Goal: Task Accomplishment & Management: Manage account settings

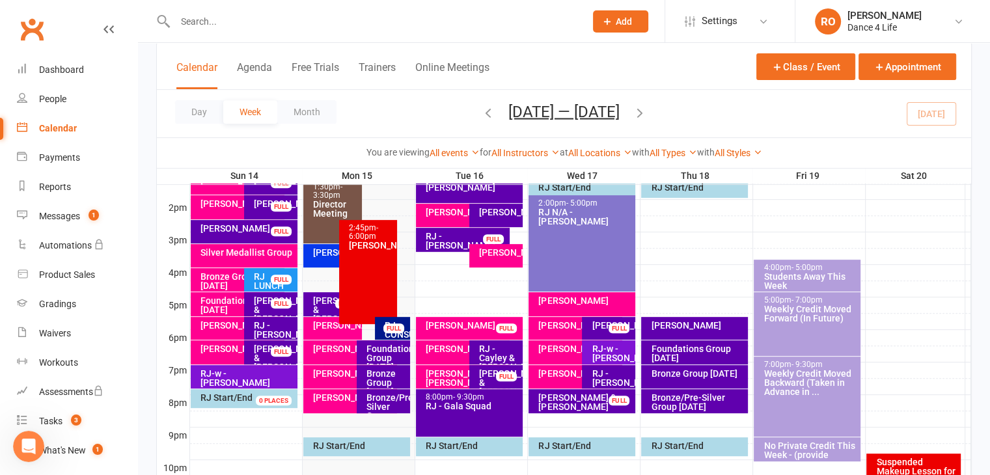
scroll to position [1403, 0]
click at [938, 115] on div "Day Week Month [DATE] — [DATE] [DATE] Sun Mon Tue Wed Thu Fri Sat 31 01 02 03 0…" at bounding box center [564, 114] width 815 height 48
click at [647, 113] on icon "button" at bounding box center [640, 112] width 14 height 14
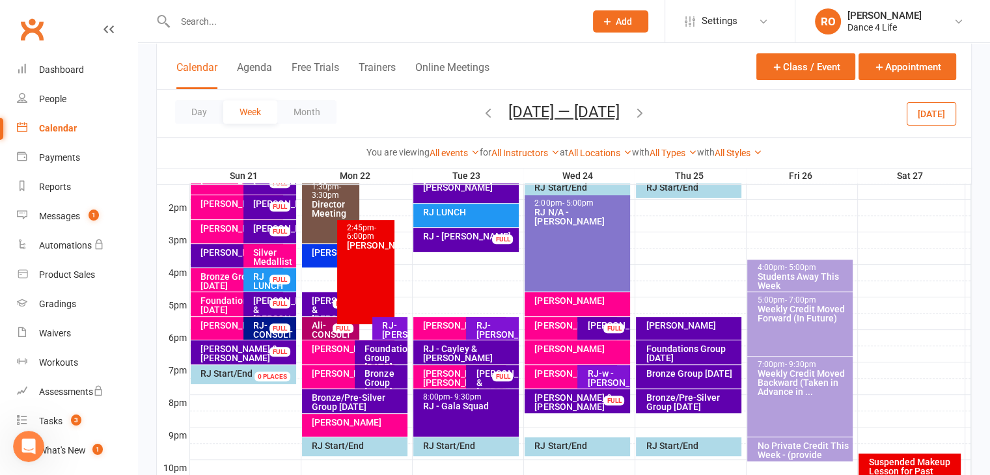
click at [482, 114] on icon "button" at bounding box center [488, 112] width 14 height 14
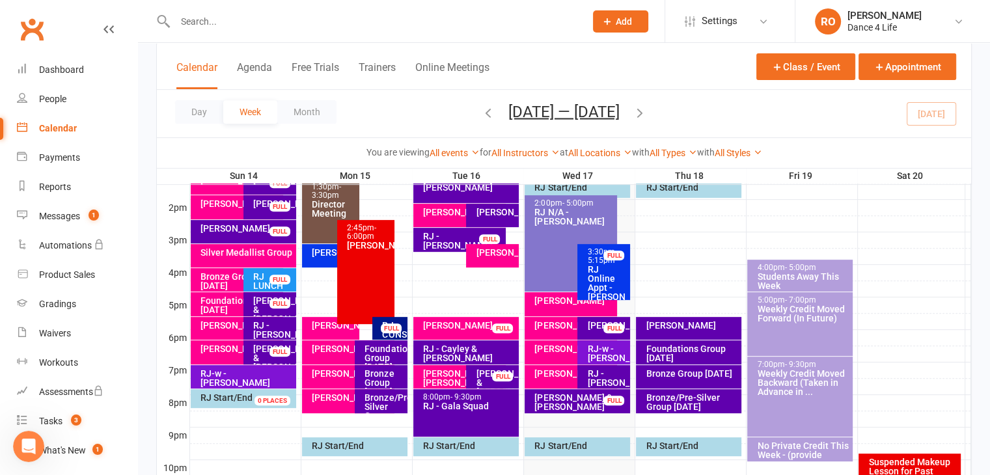
click at [608, 277] on div "RJ Online Appt - [PERSON_NAME]" at bounding box center [607, 283] width 41 height 36
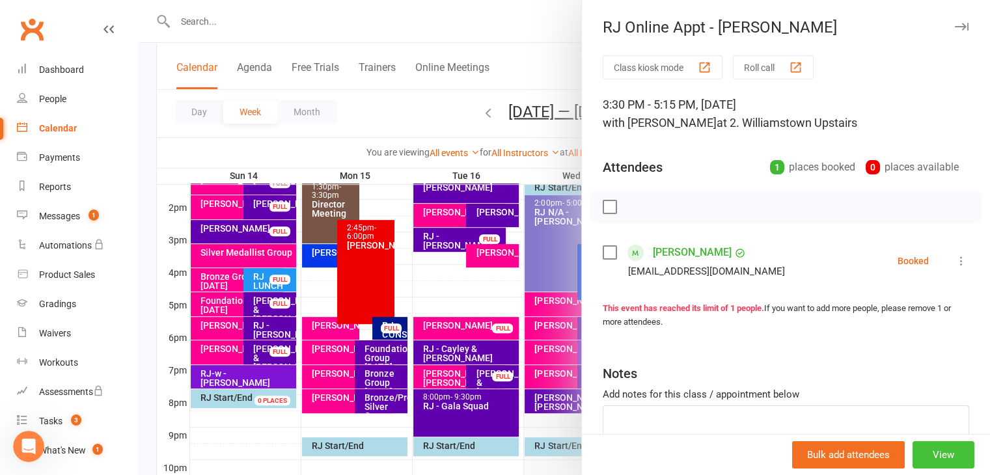
click at [929, 457] on button "View" at bounding box center [944, 454] width 62 height 27
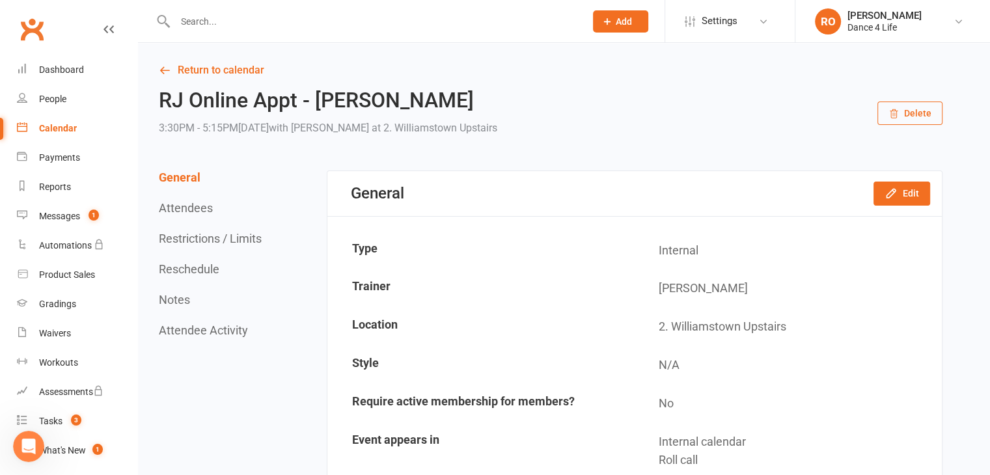
click at [193, 278] on div "General Attendees Restrictions / Limits Reschedule Notes Attendee Activity" at bounding box center [212, 254] width 106 height 167
click at [195, 273] on button "Reschedule" at bounding box center [189, 269] width 61 height 14
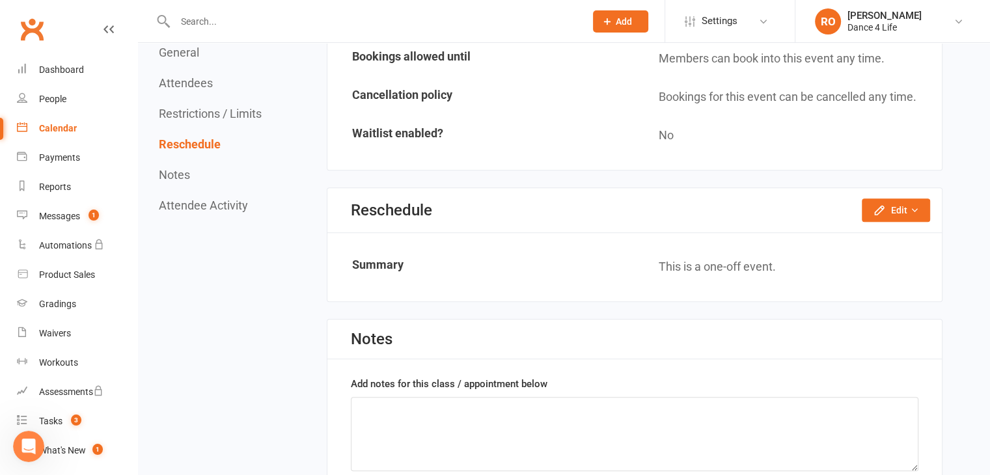
scroll to position [883, 0]
click at [892, 201] on button "Edit" at bounding box center [896, 209] width 68 height 23
click at [878, 226] on link "Reschedule this event only" at bounding box center [861, 239] width 137 height 26
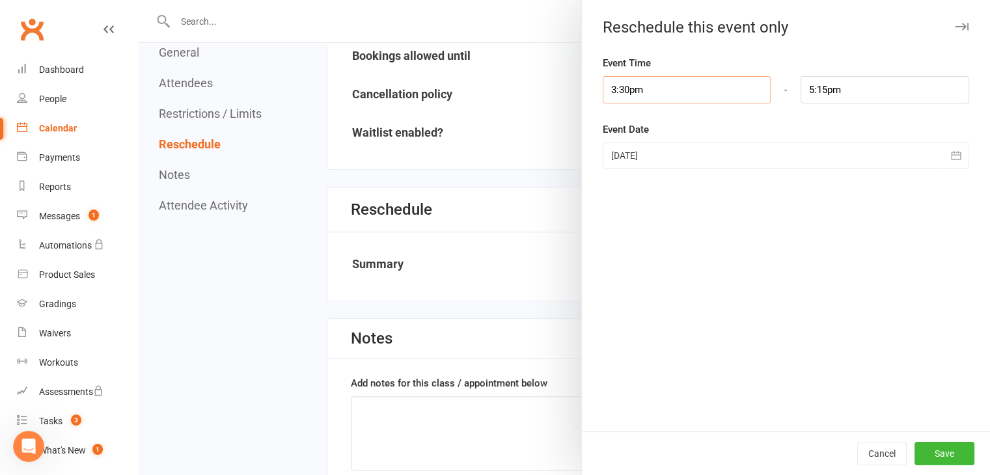
click at [664, 89] on input "3:30pm" at bounding box center [687, 89] width 169 height 27
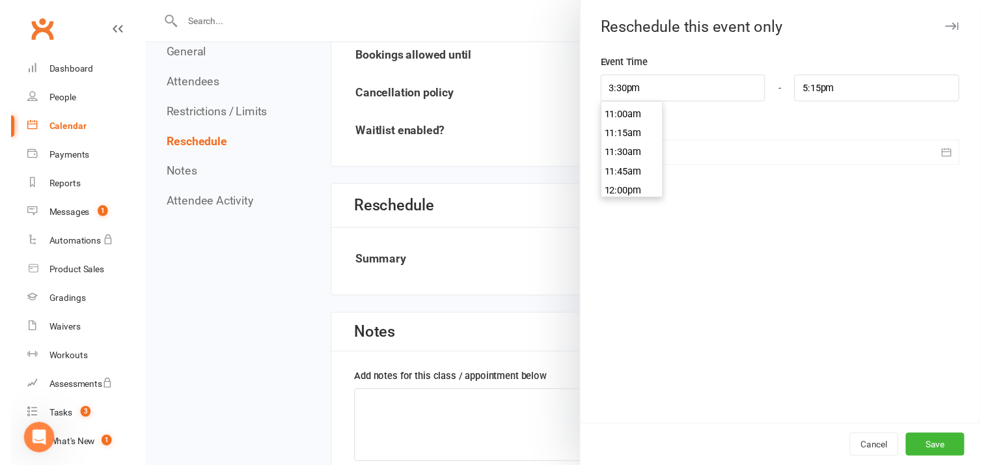
scroll to position [854, 0]
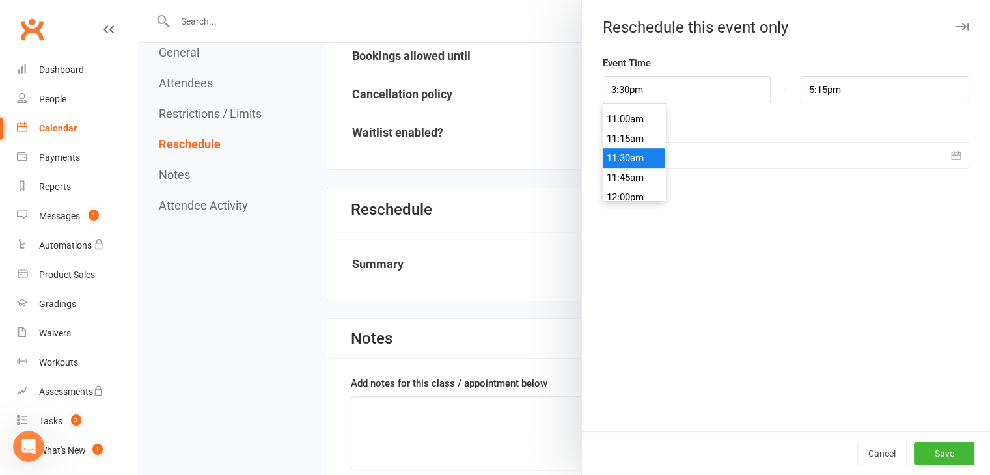
type input "11:30am"
type input "1:15pm"
click at [624, 152] on li "11:30am" at bounding box center [635, 158] width 63 height 20
click at [940, 448] on button "Save" at bounding box center [945, 453] width 60 height 23
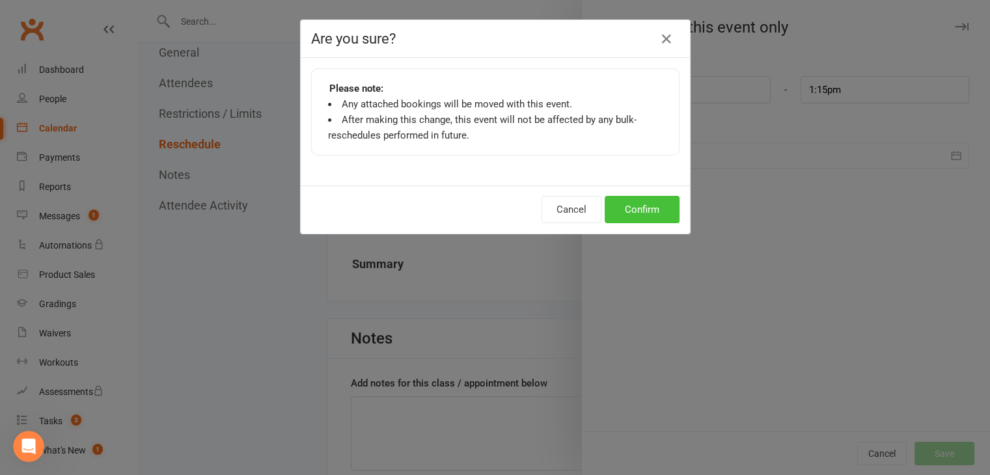
click at [639, 212] on button "Confirm" at bounding box center [642, 209] width 75 height 27
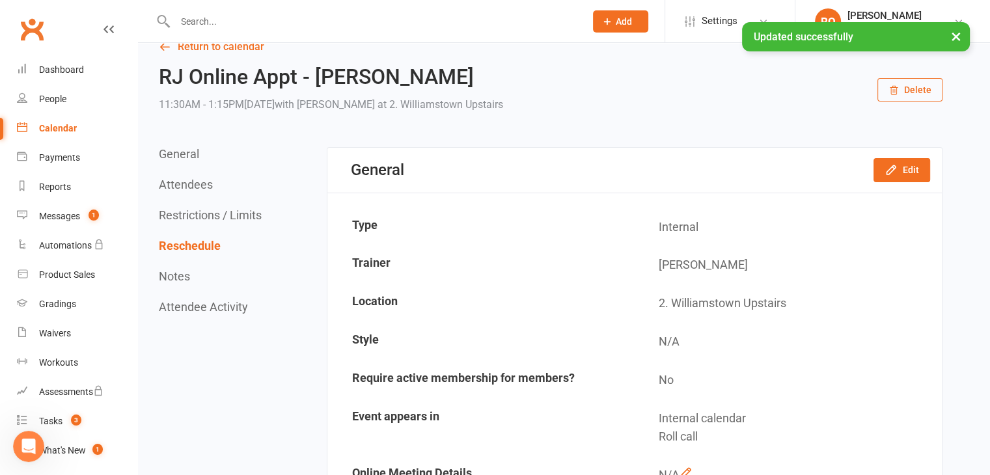
scroll to position [0, 0]
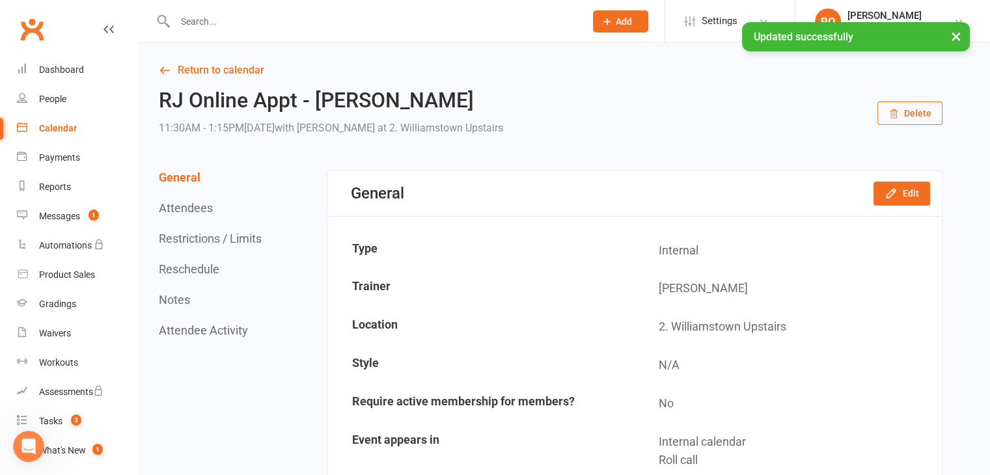
click at [211, 75] on link "Return to calendar" at bounding box center [551, 70] width 784 height 18
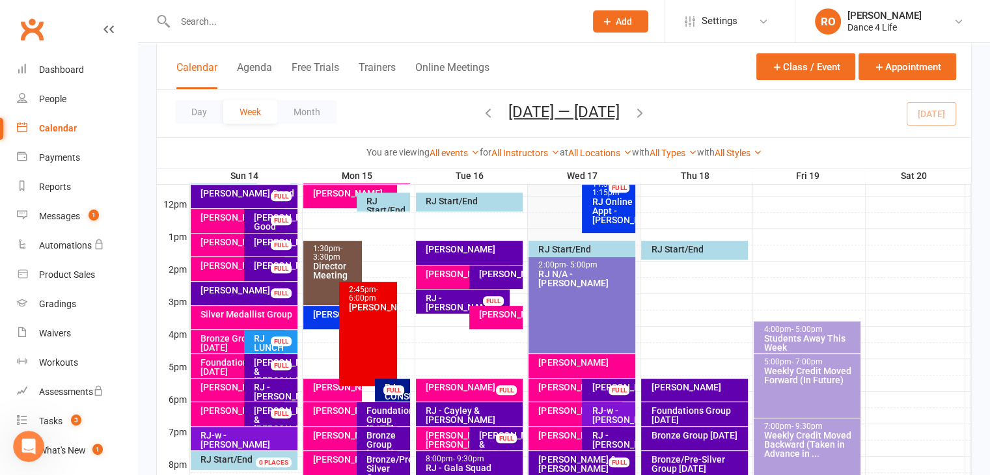
scroll to position [456, 0]
